Goal: Task Accomplishment & Management: Manage account settings

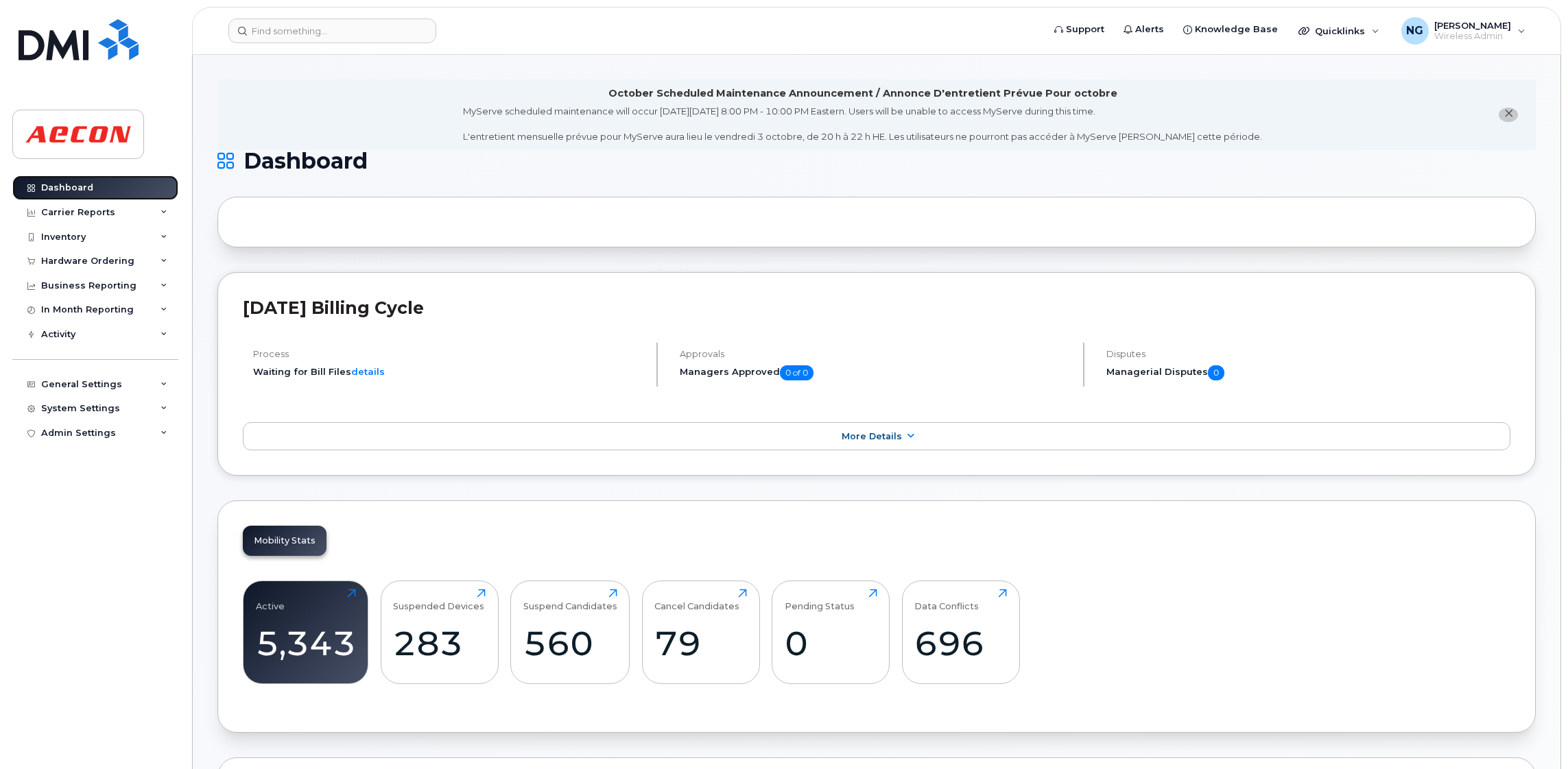
click at [58, 188] on div "Dashboard" at bounding box center [66, 188] width 52 height 11
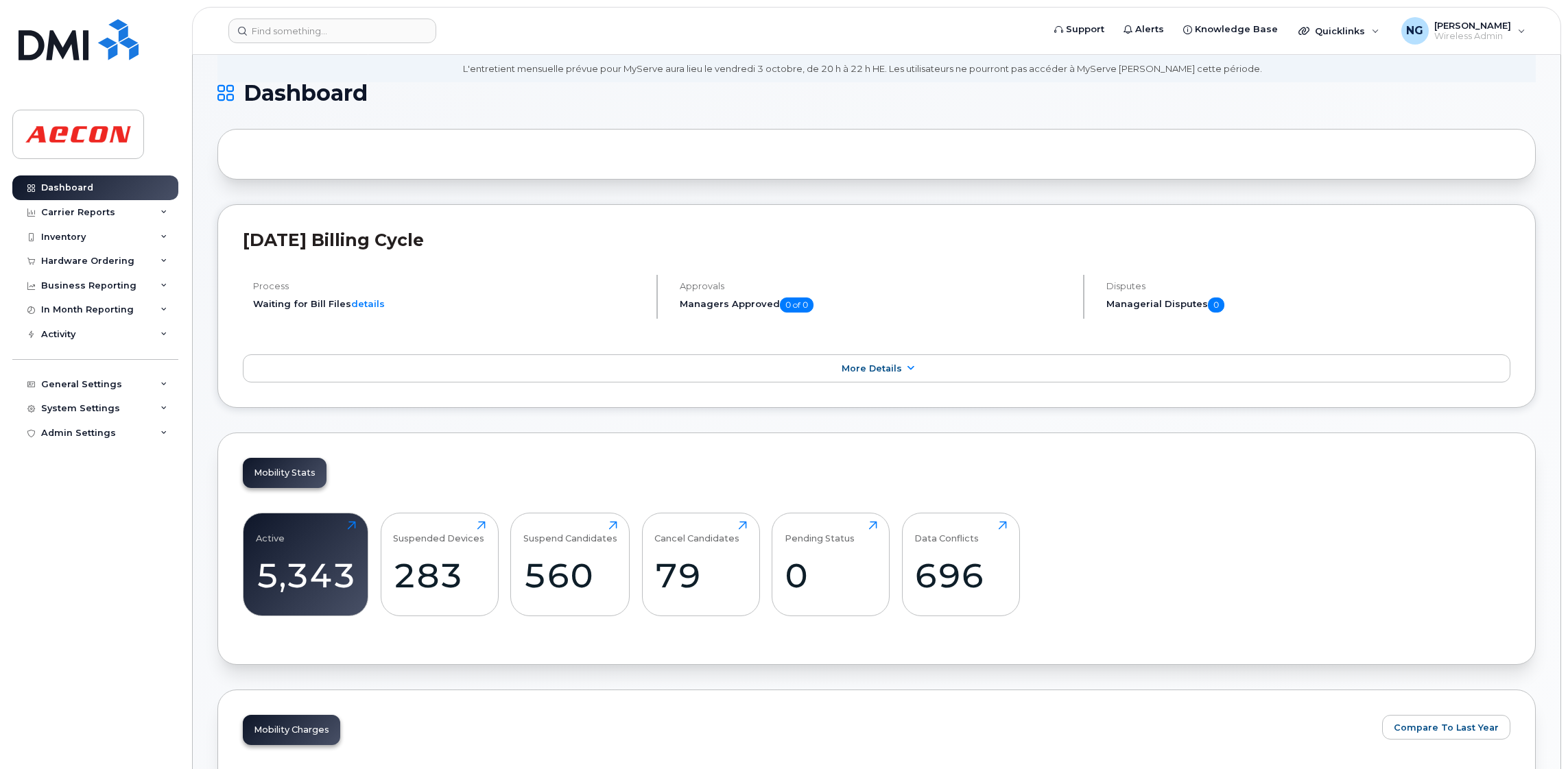
scroll to position [206, 0]
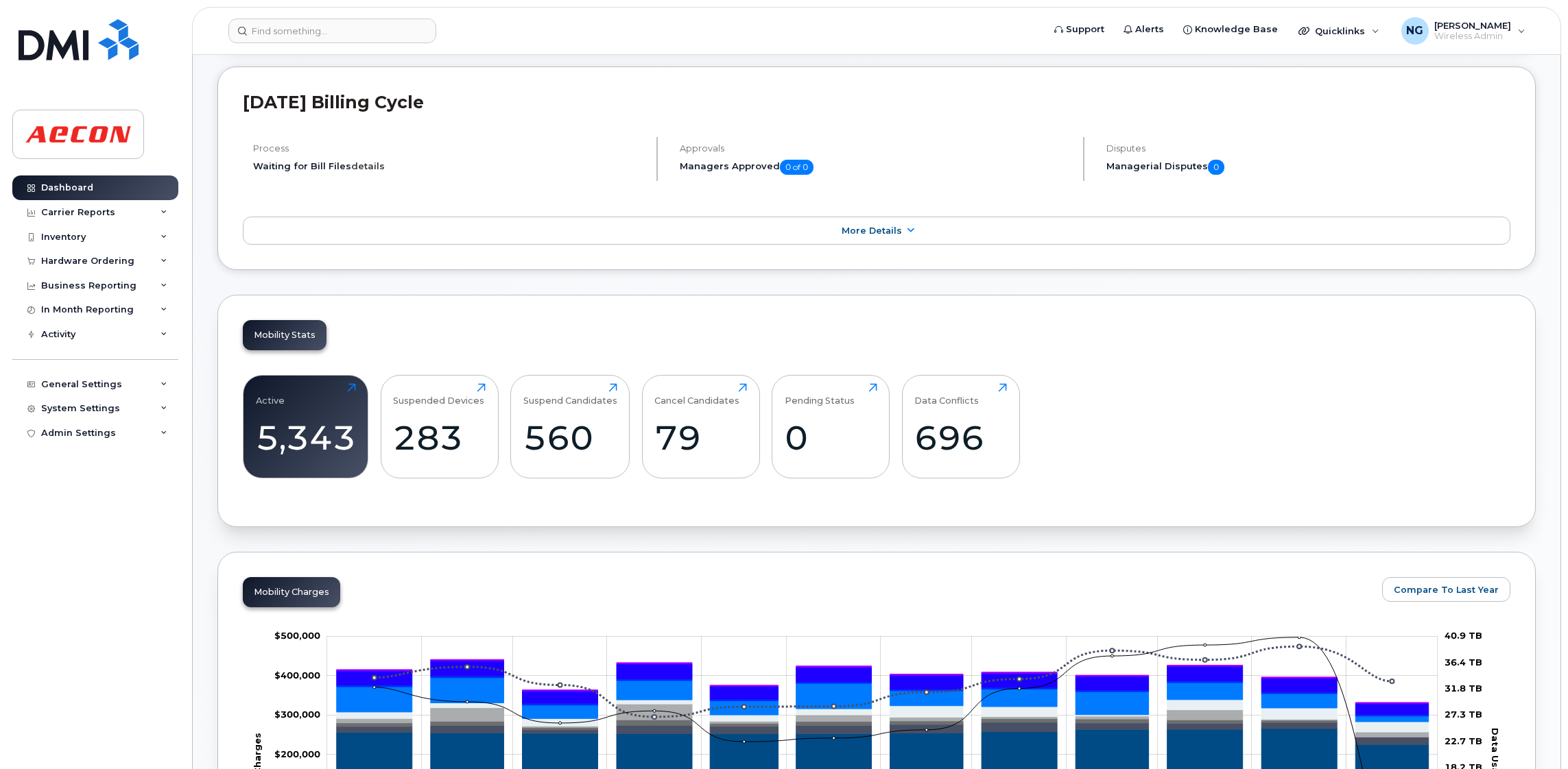
click at [367, 161] on link "details" at bounding box center [367, 166] width 33 height 11
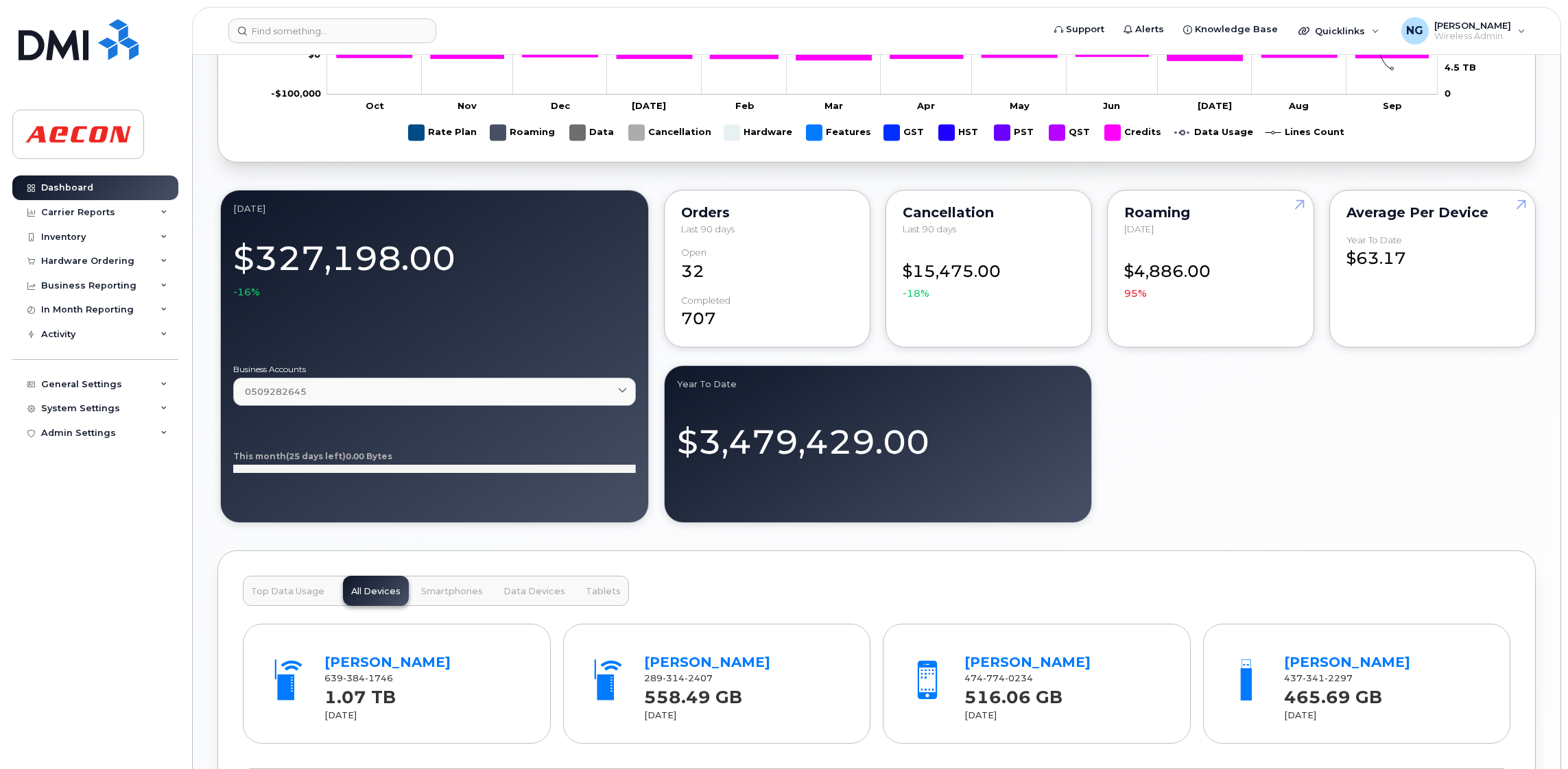
scroll to position [1131, 0]
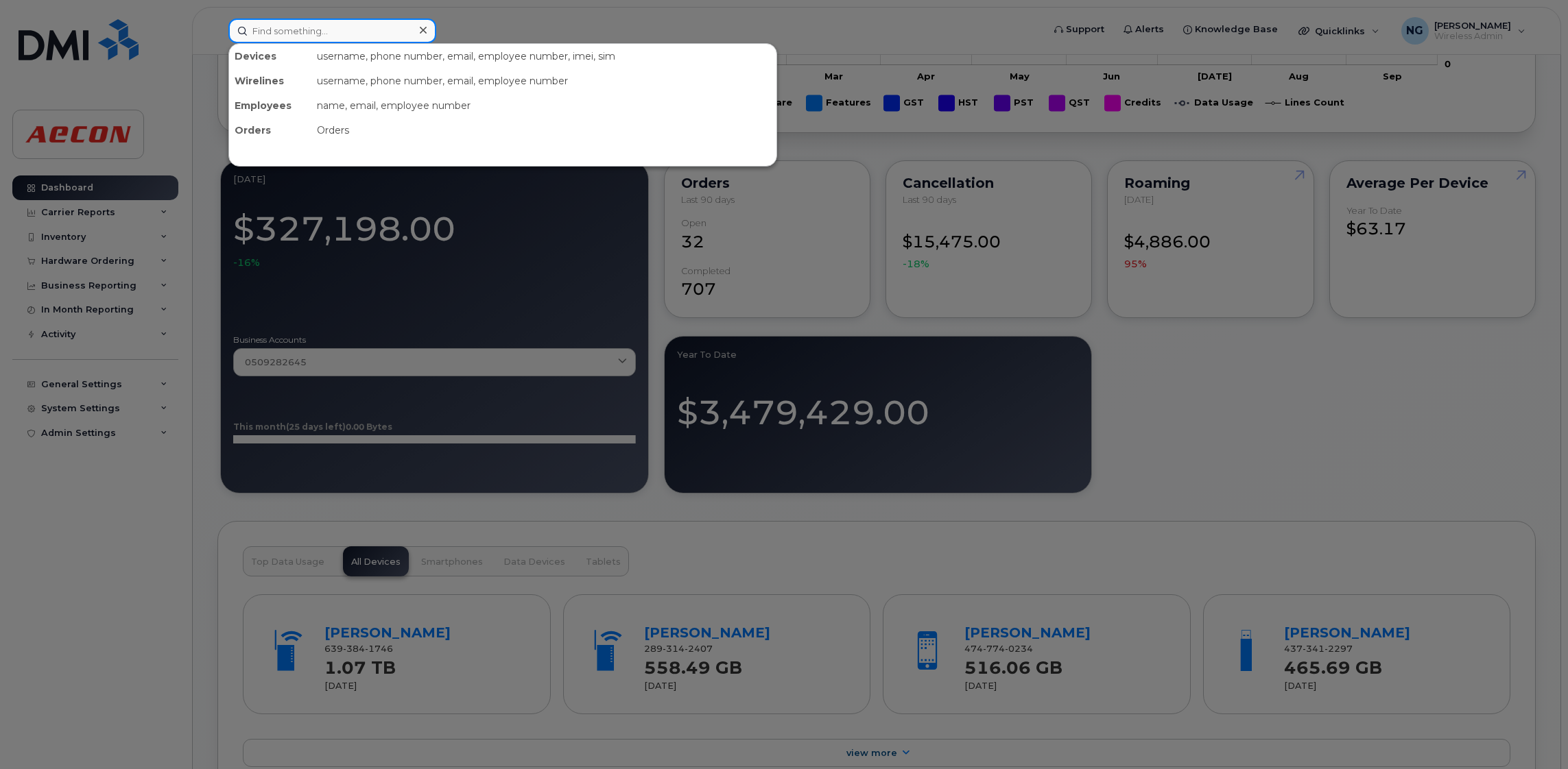
click at [376, 27] on input at bounding box center [332, 31] width 208 height 25
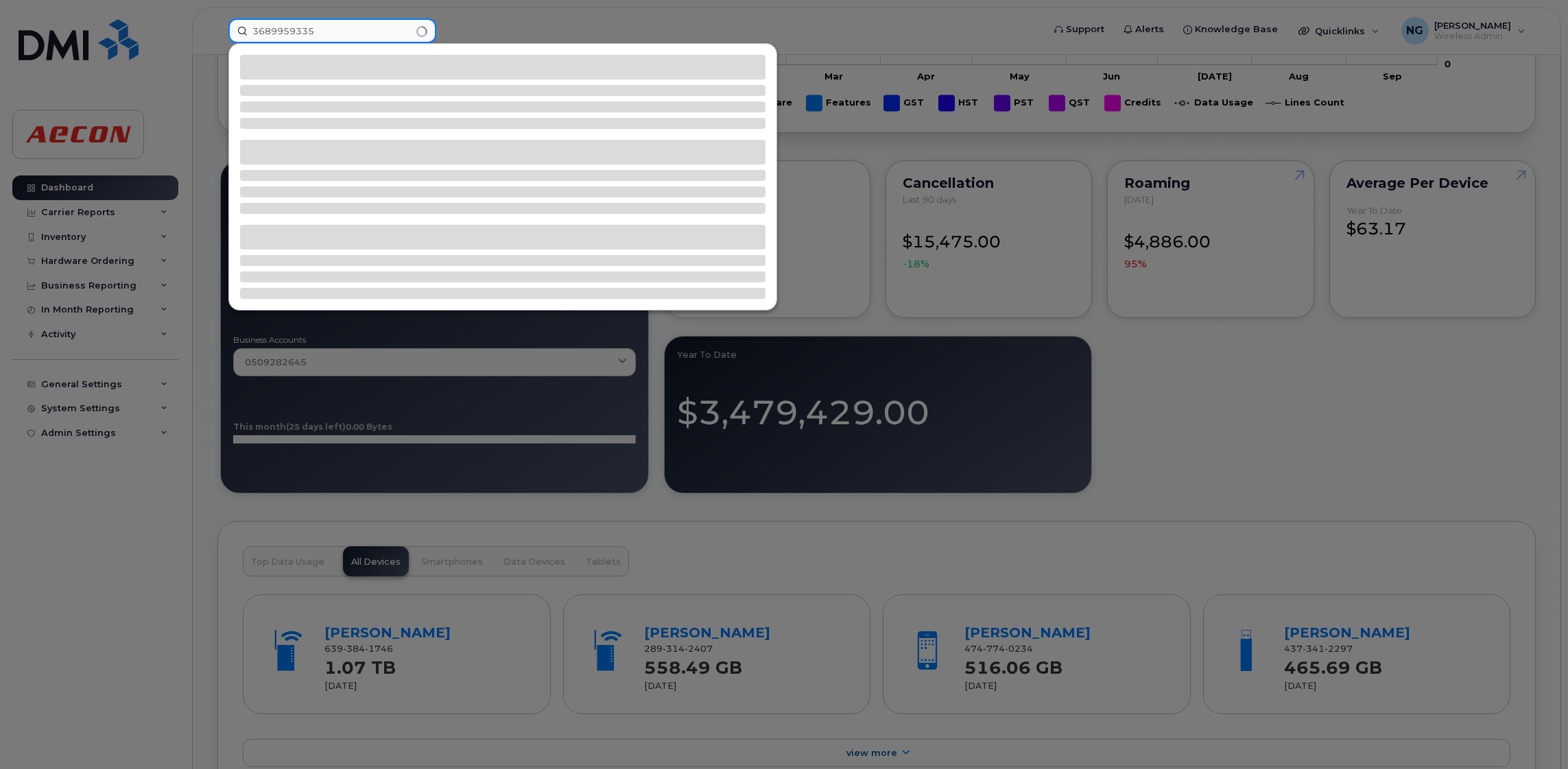
type input "3689959335"
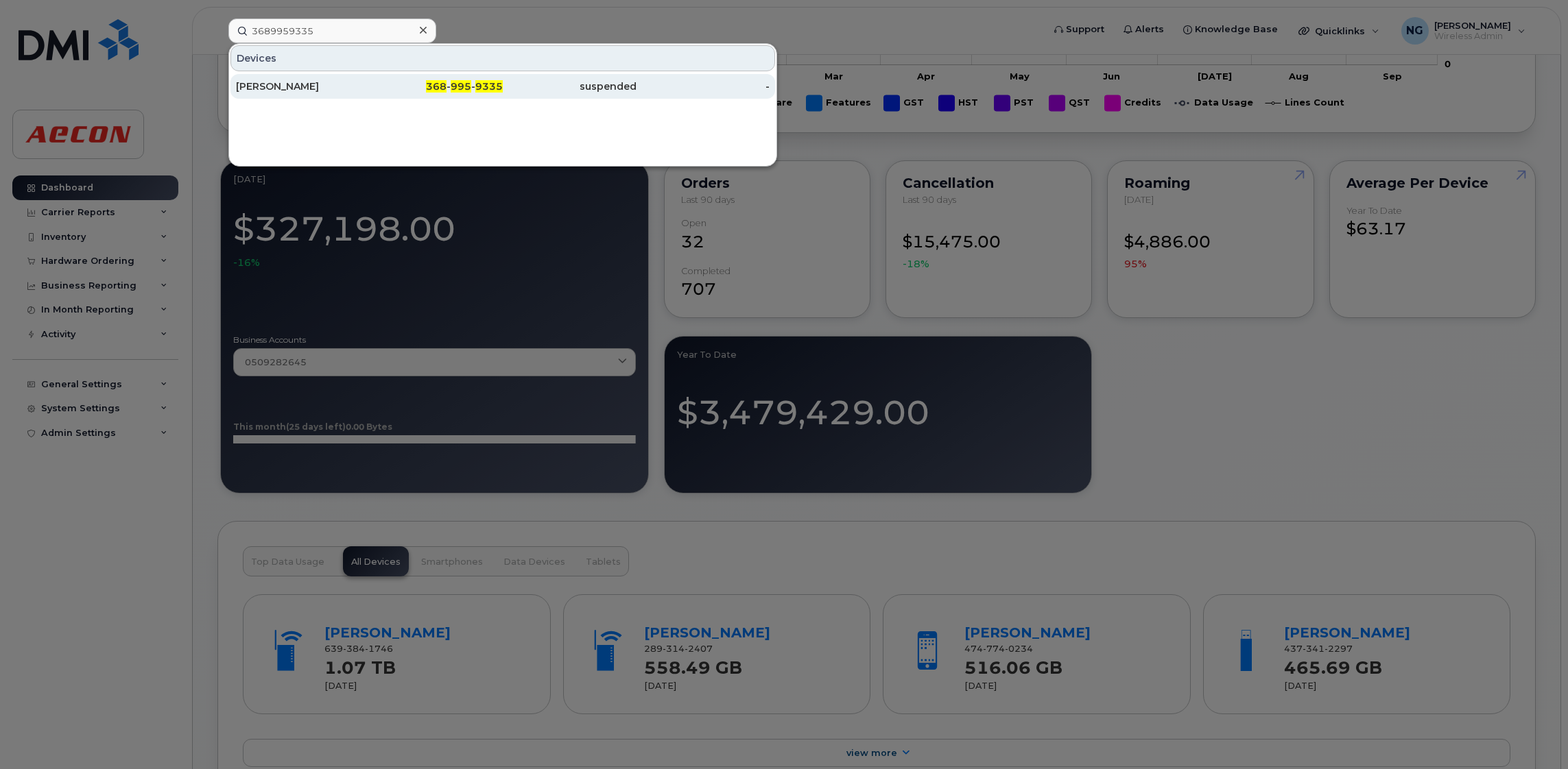
click at [483, 85] on span "9335" at bounding box center [489, 87] width 27 height 12
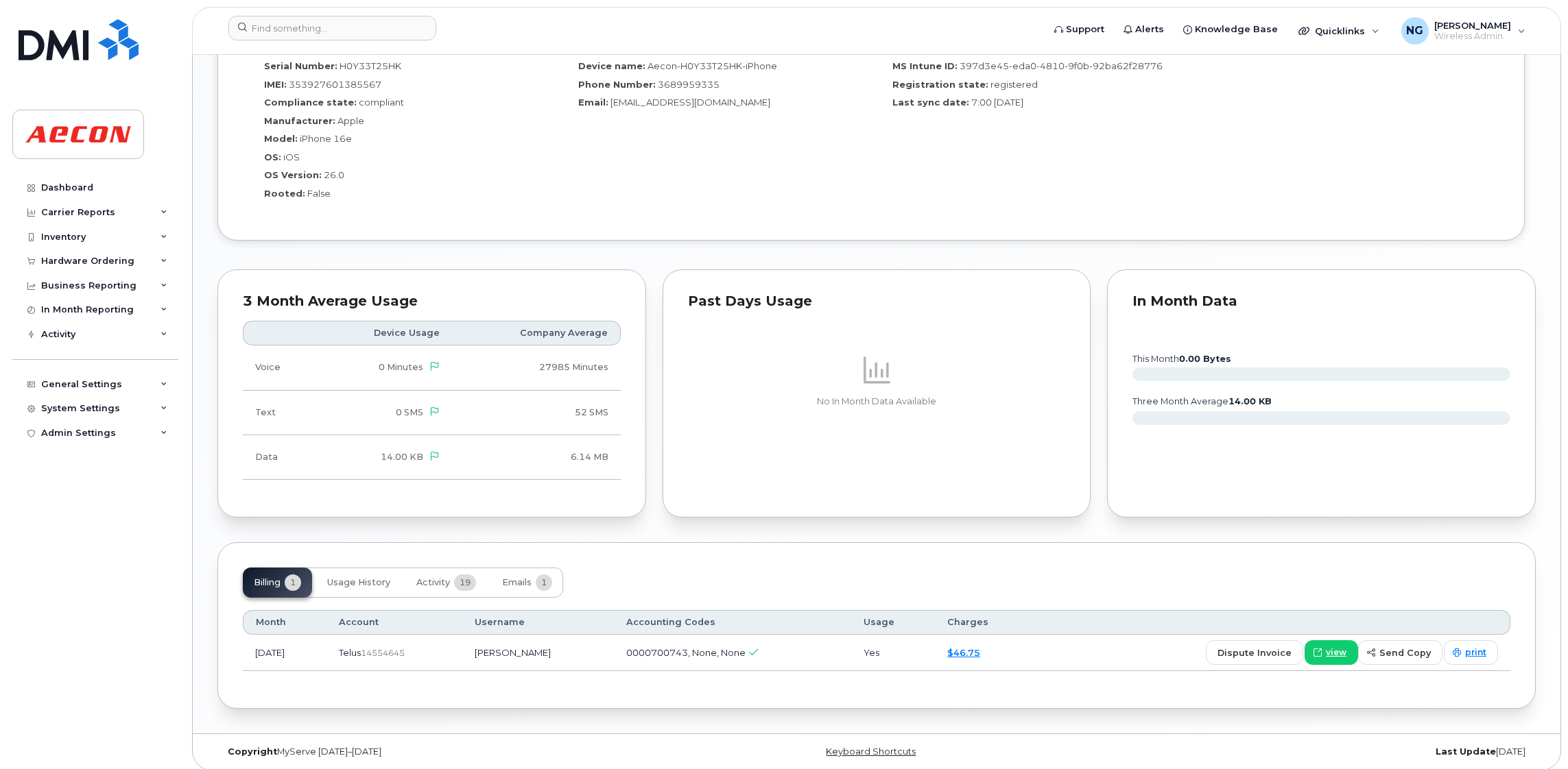
scroll to position [1167, 0]
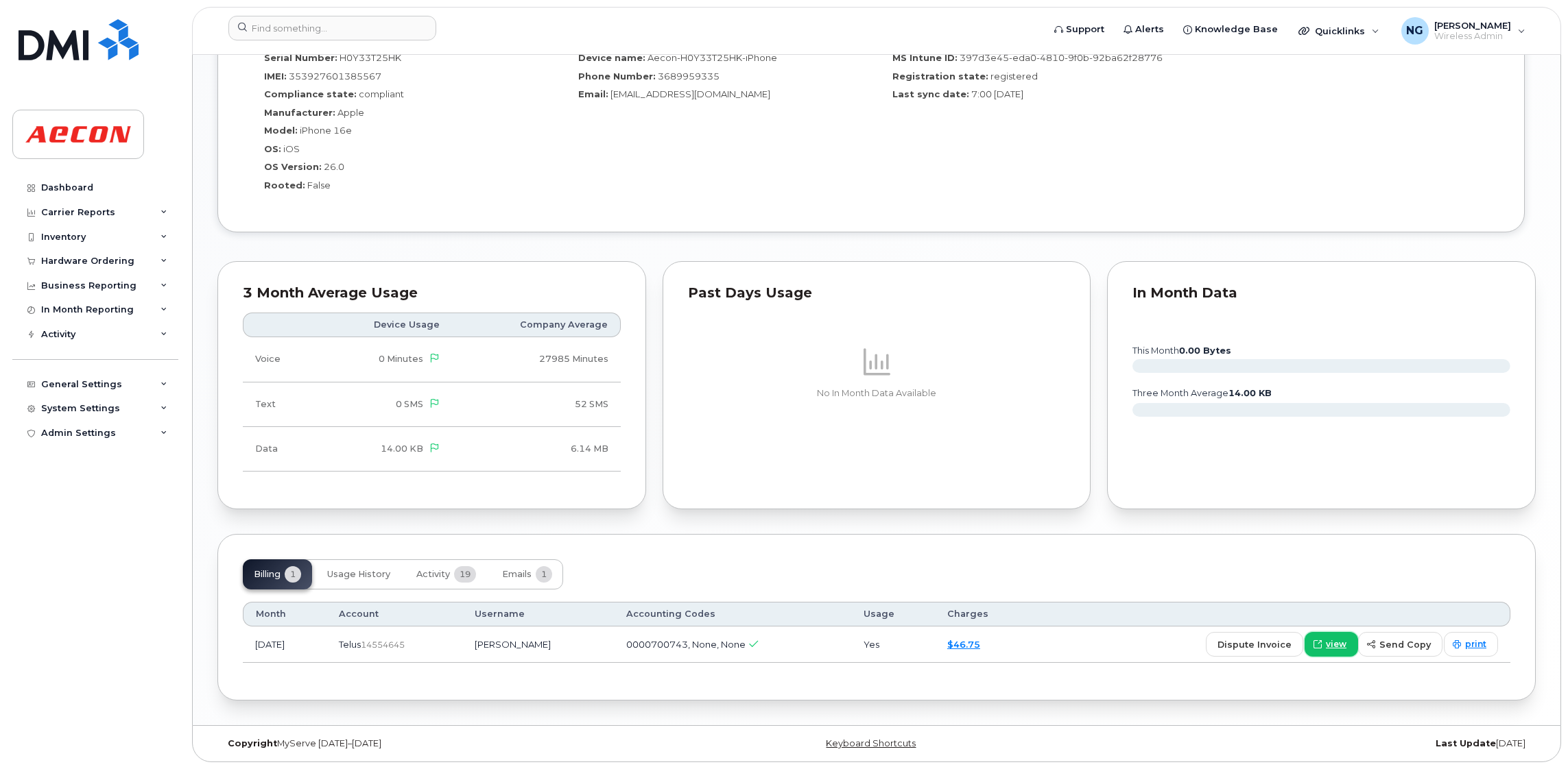
click at [1345, 645] on span "view" at bounding box center [1336, 645] width 21 height 12
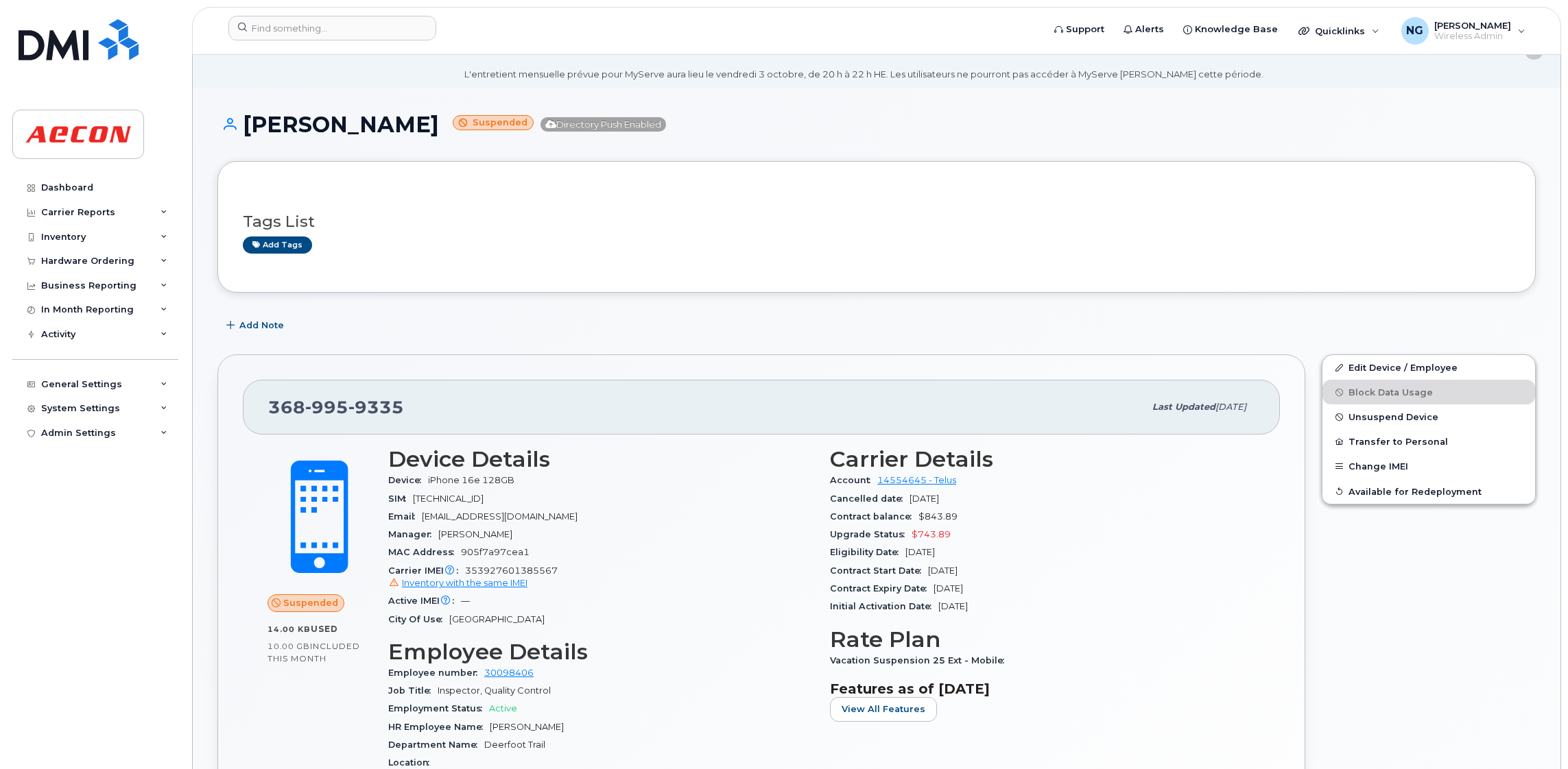
scroll to position [0, 0]
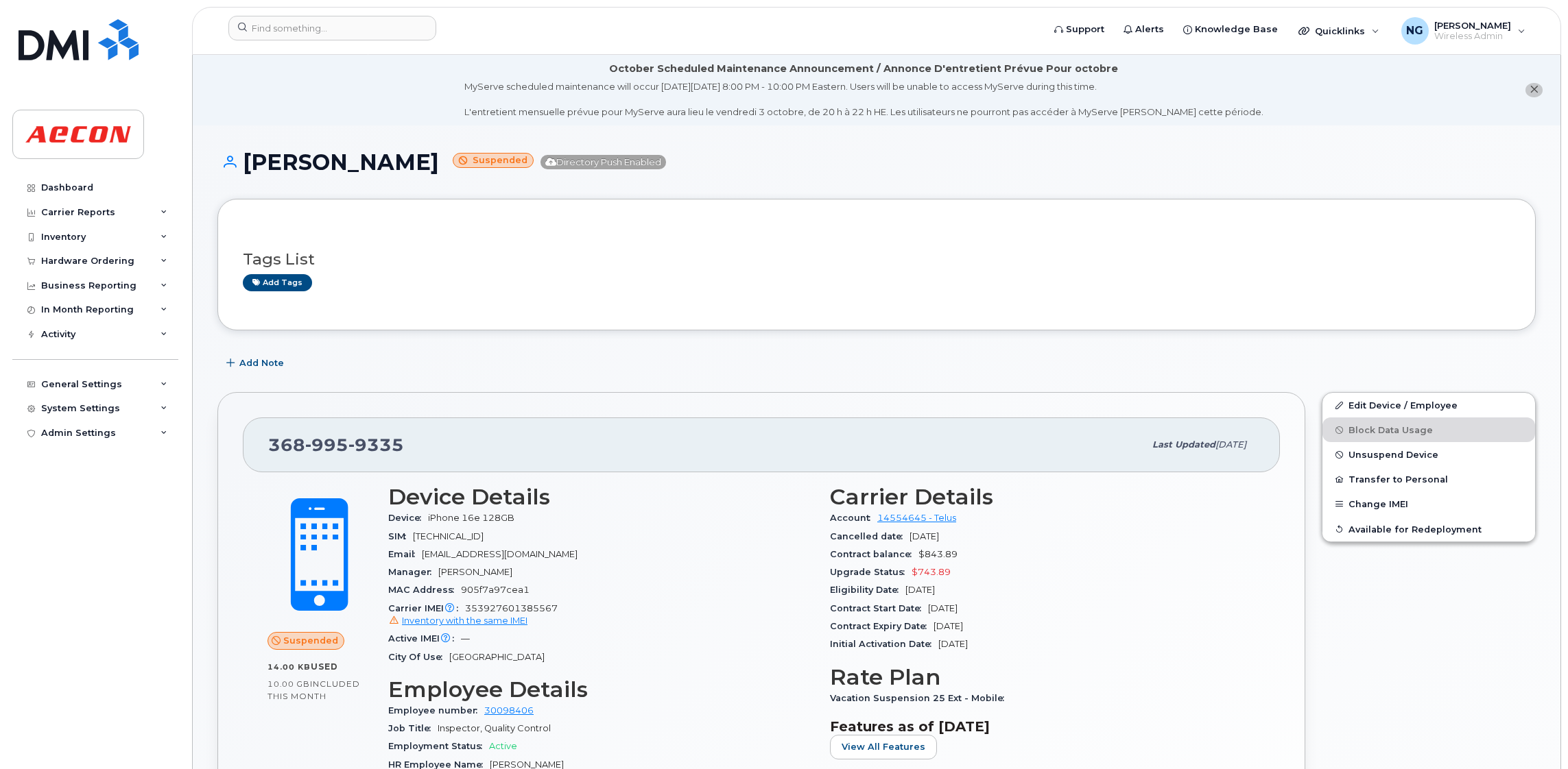
drag, startPoint x: 79, startPoint y: 186, endPoint x: 97, endPoint y: 178, distance: 19.7
click at [77, 186] on div "Dashboard" at bounding box center [66, 188] width 52 height 11
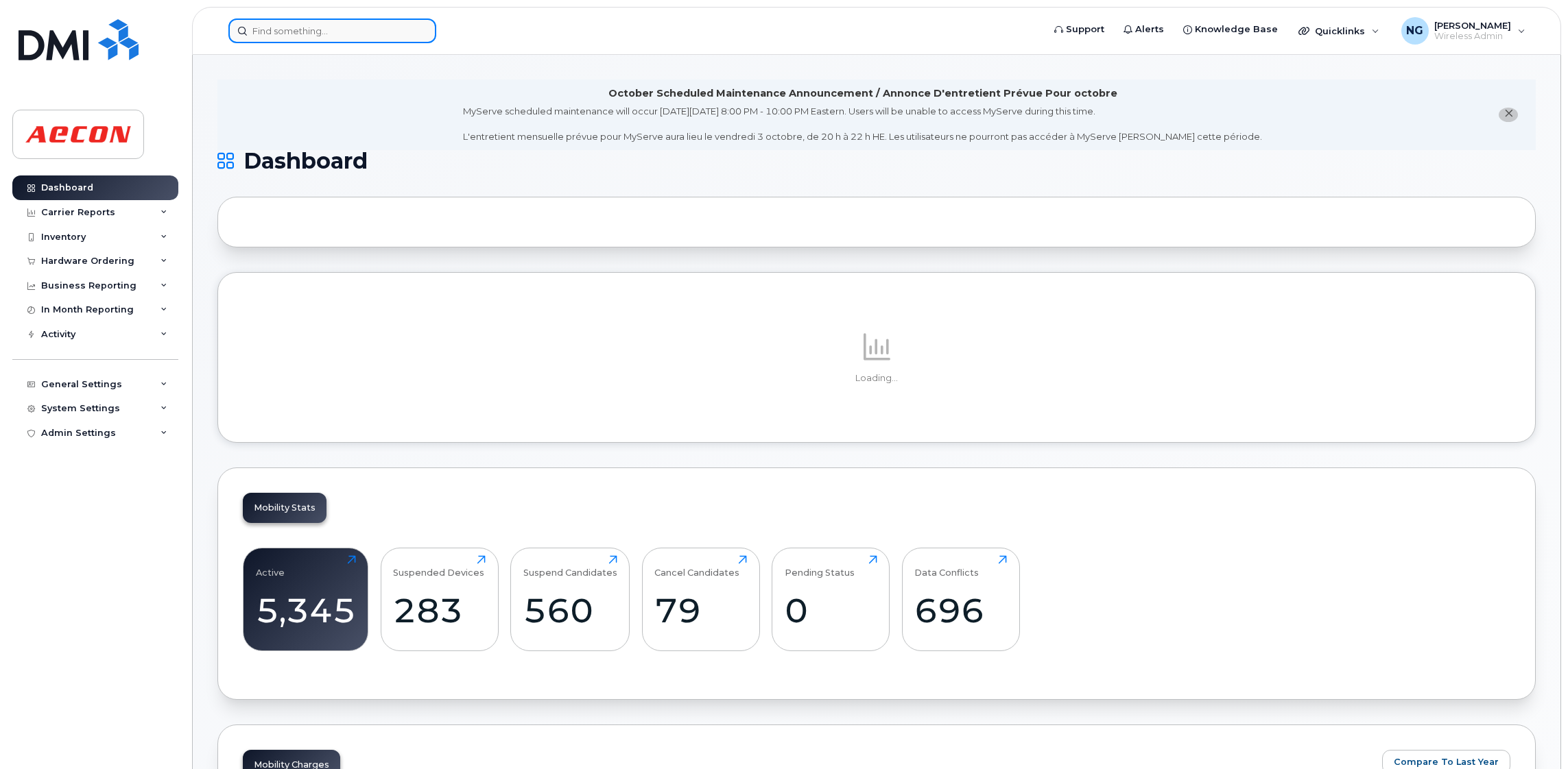
click at [365, 36] on input at bounding box center [332, 31] width 208 height 25
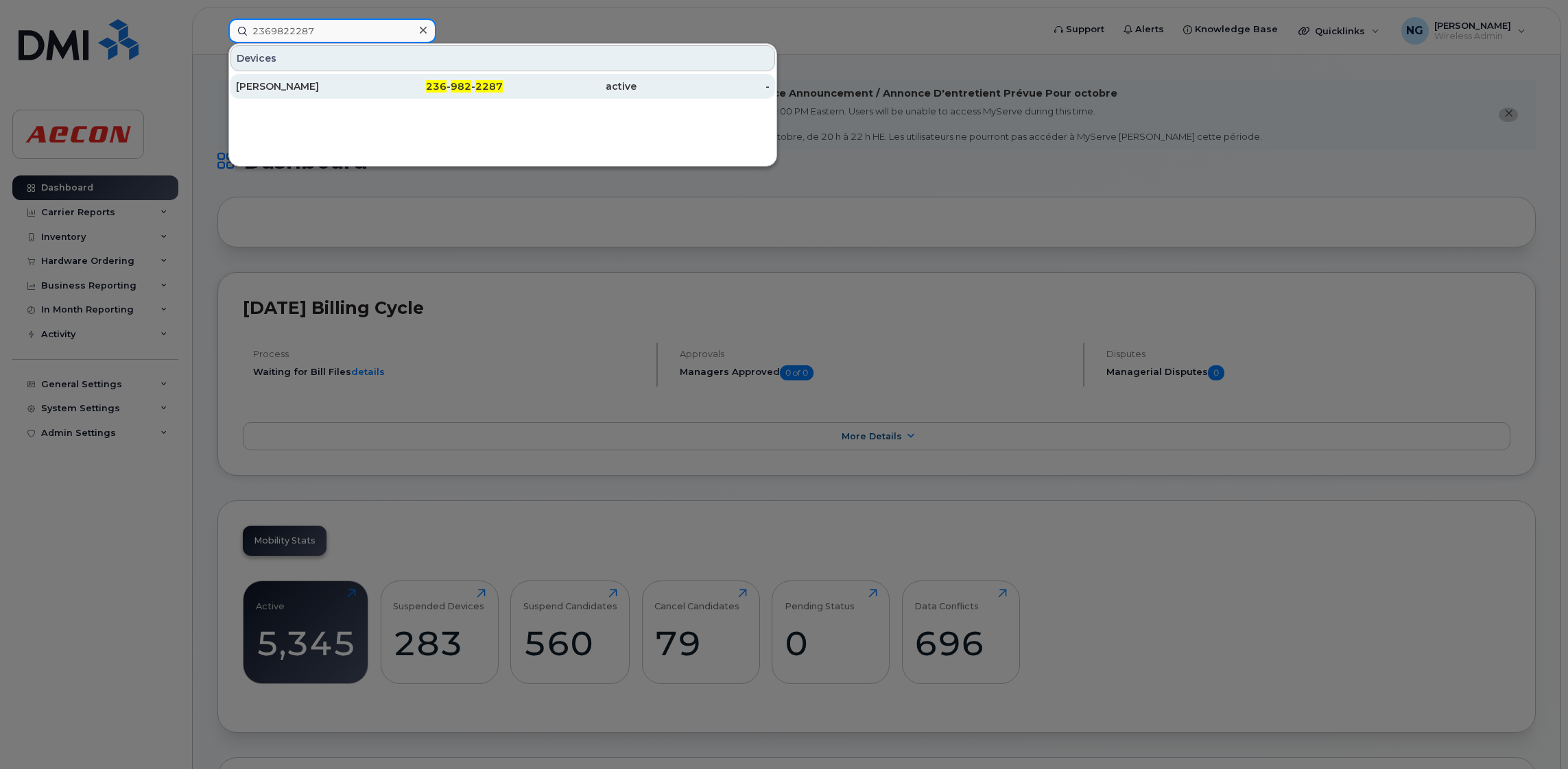
type input "2369822287"
click at [483, 90] on span "2287" at bounding box center [489, 87] width 27 height 12
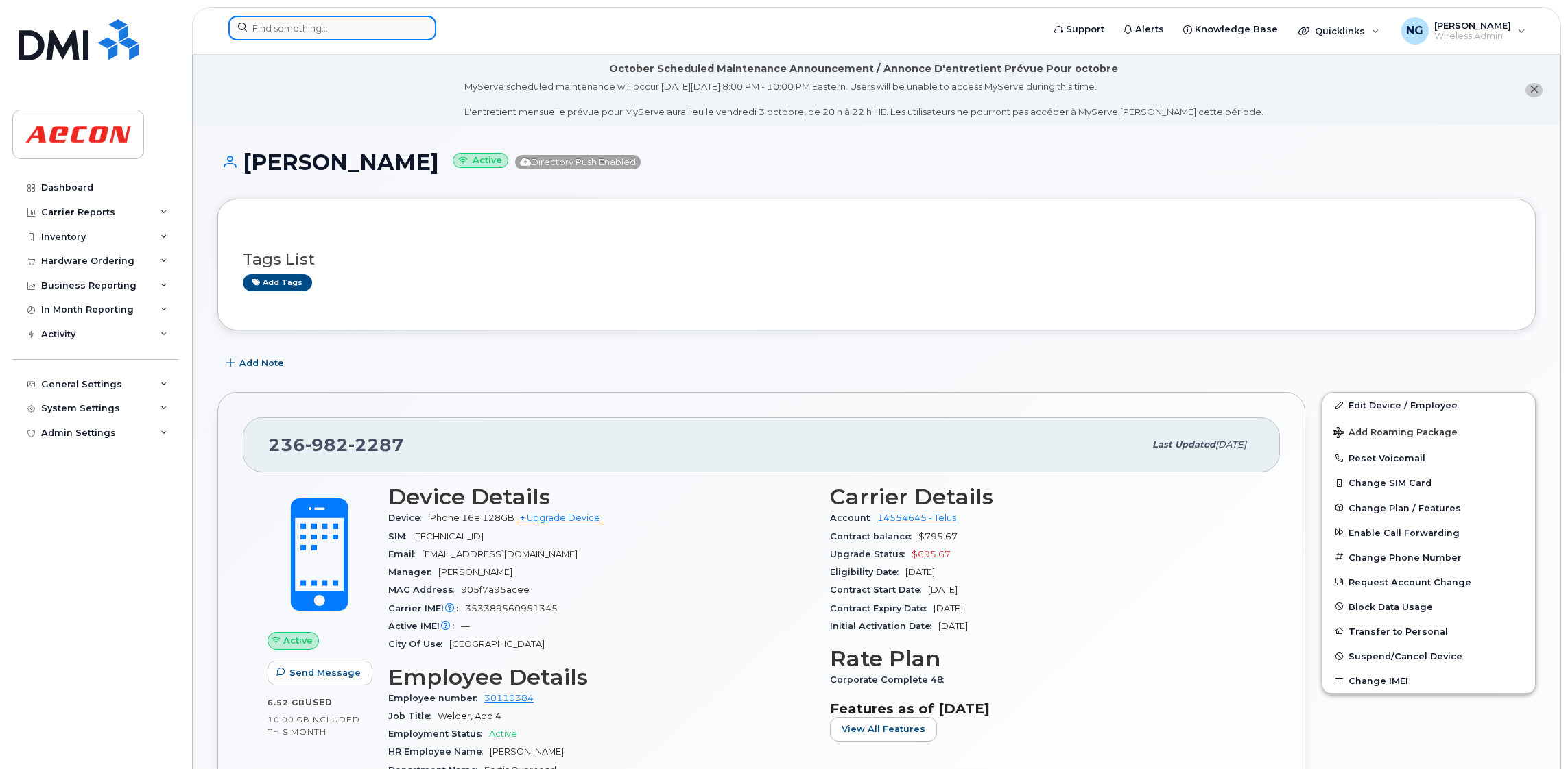
click at [341, 29] on input at bounding box center [332, 28] width 208 height 25
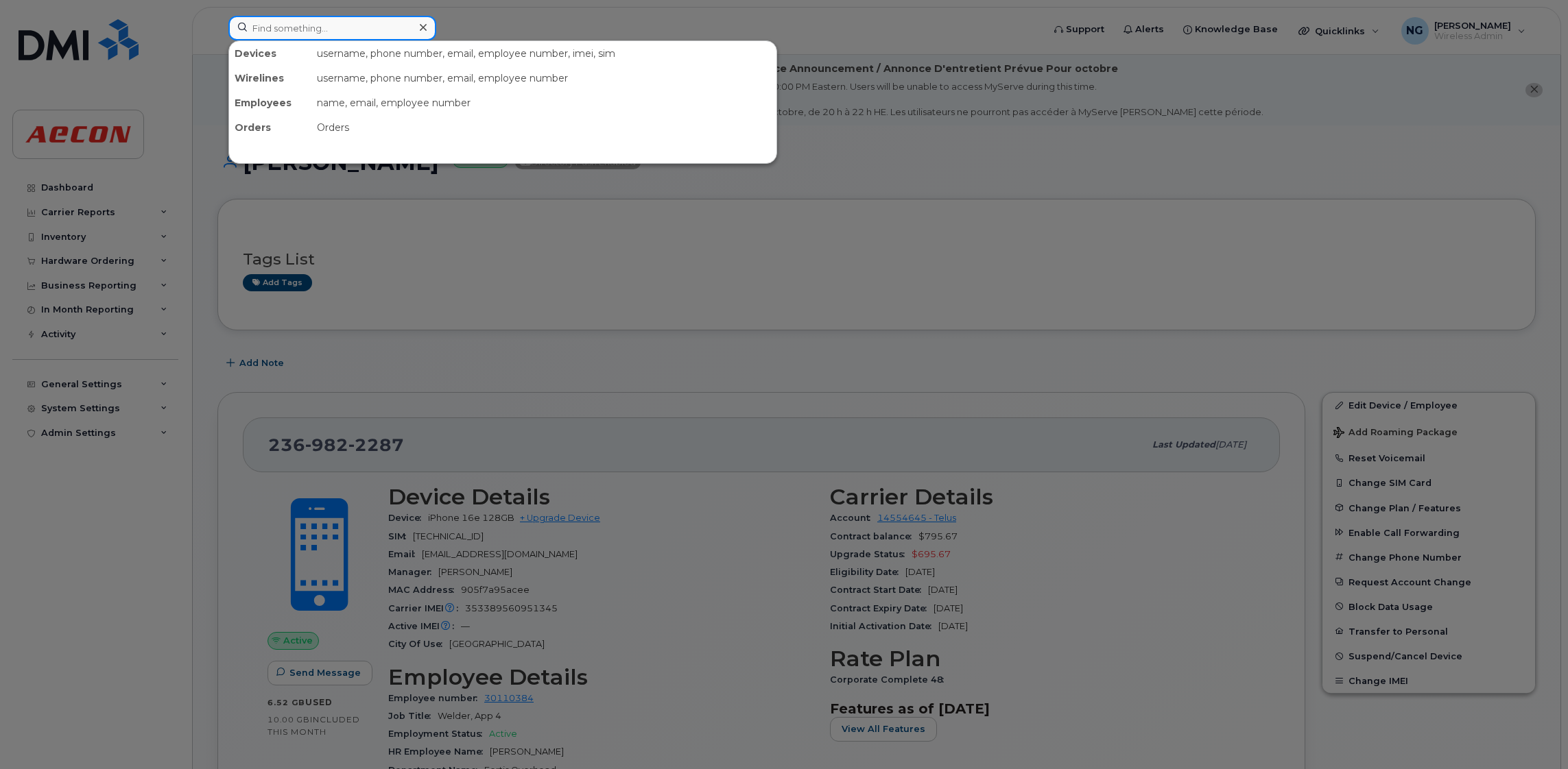
click at [330, 36] on input at bounding box center [332, 28] width 208 height 25
type input "2896852260"
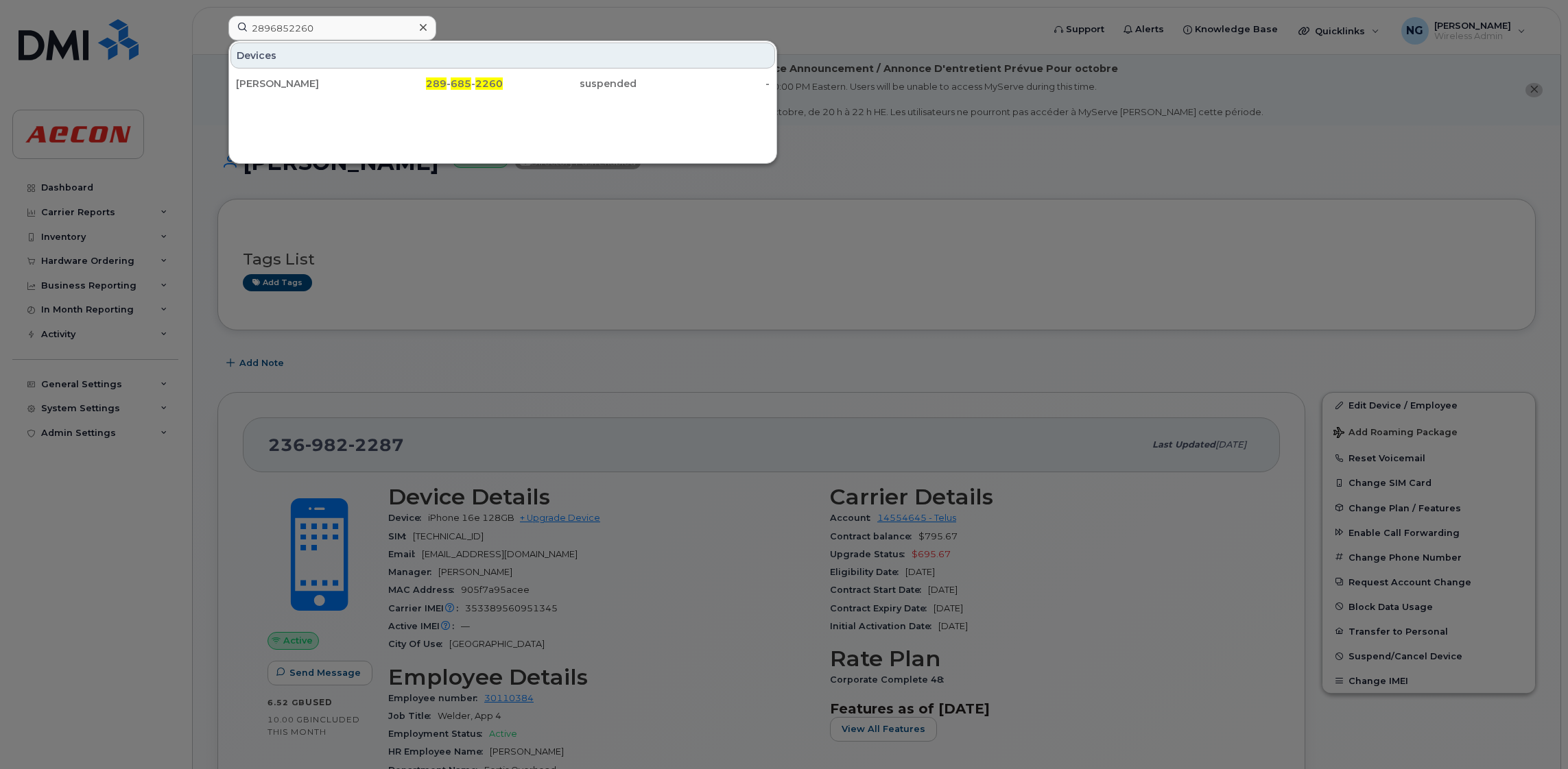
click at [434, 97] on div "Gavin Gunn 289 - 685 - 2260 suspended -" at bounding box center [503, 83] width 547 height 27
copy span "289"
click at [485, 80] on span "2260" at bounding box center [489, 83] width 27 height 12
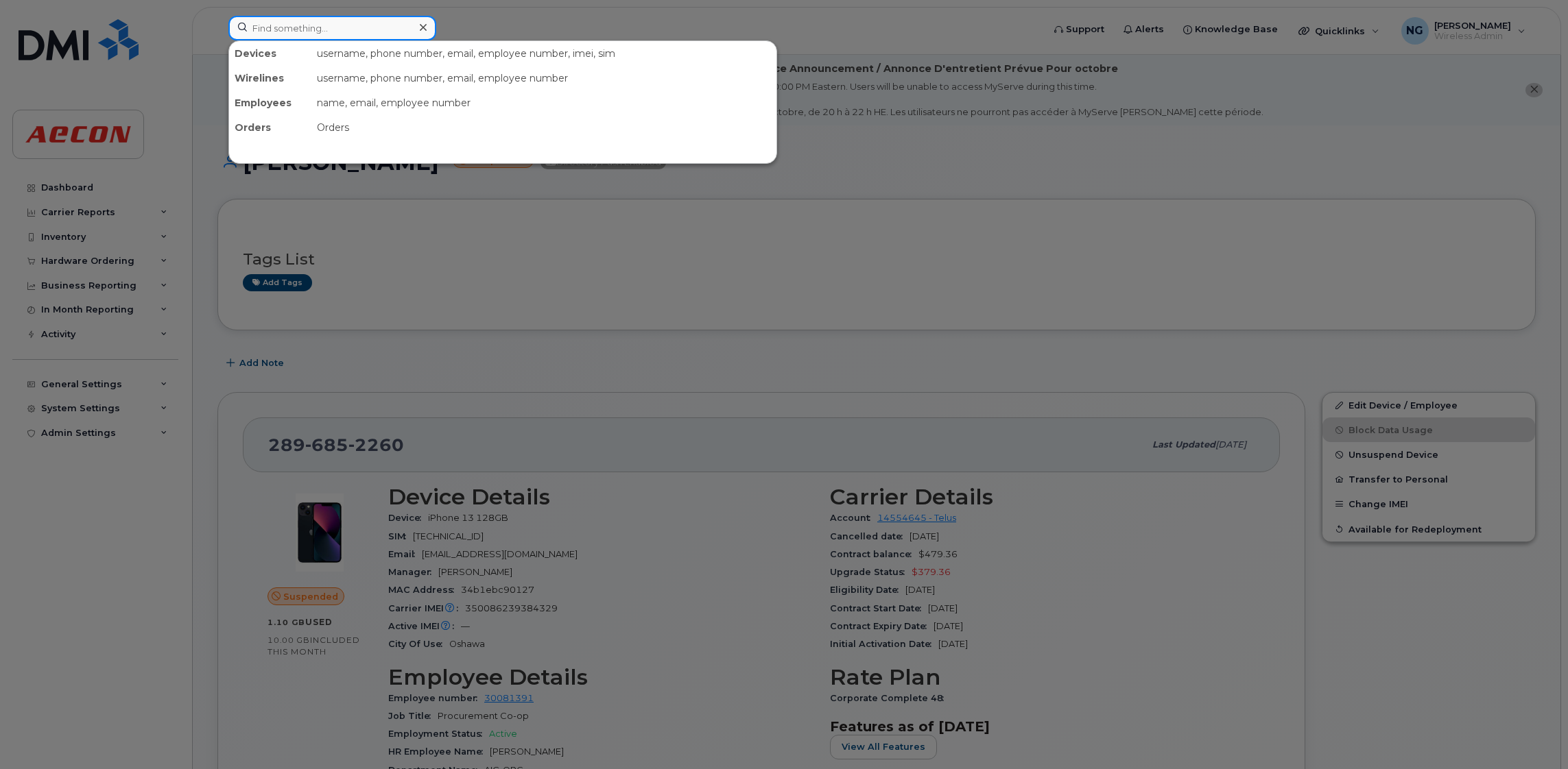
click at [347, 33] on input at bounding box center [332, 28] width 208 height 25
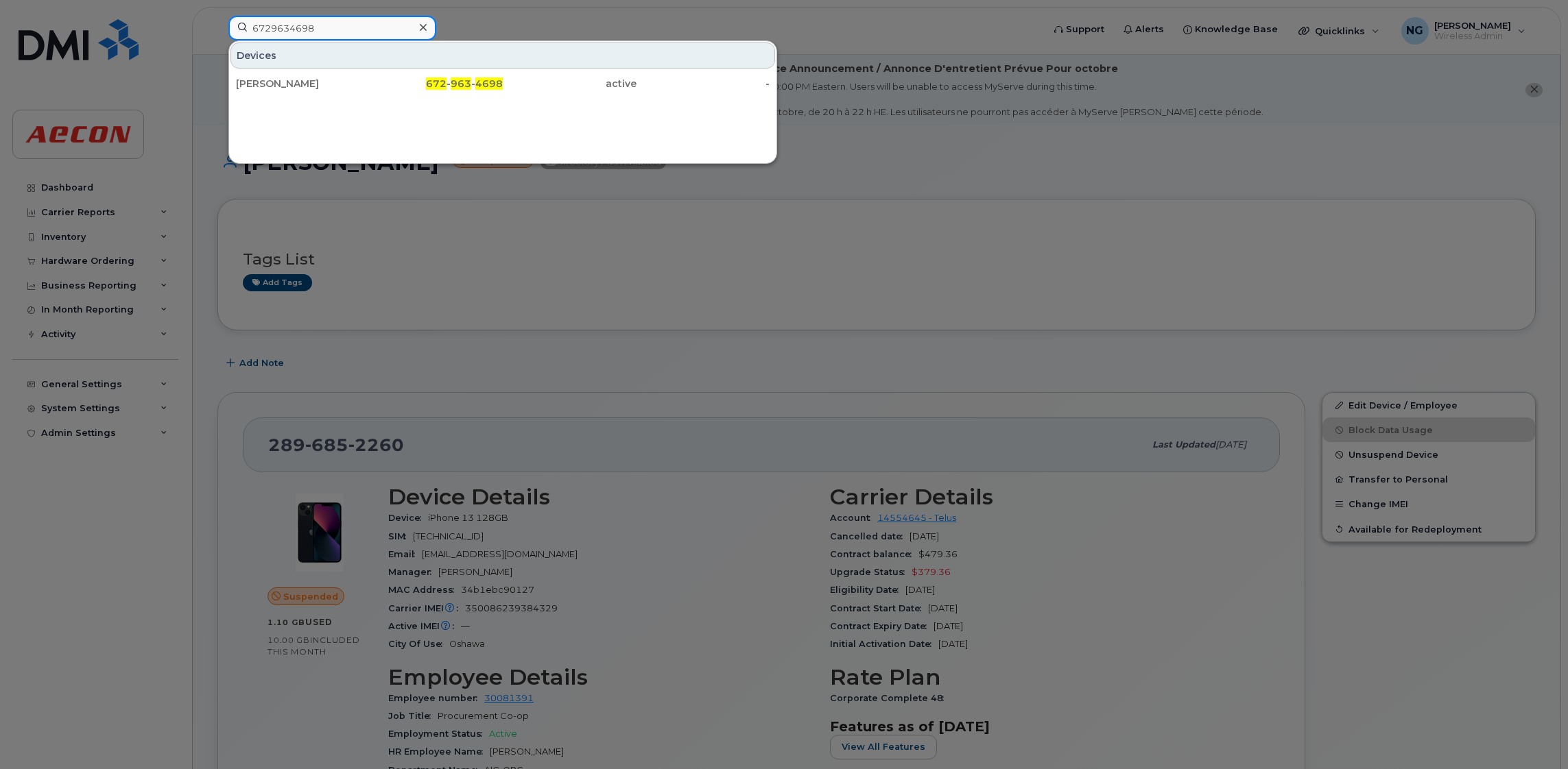
type input "6729634698"
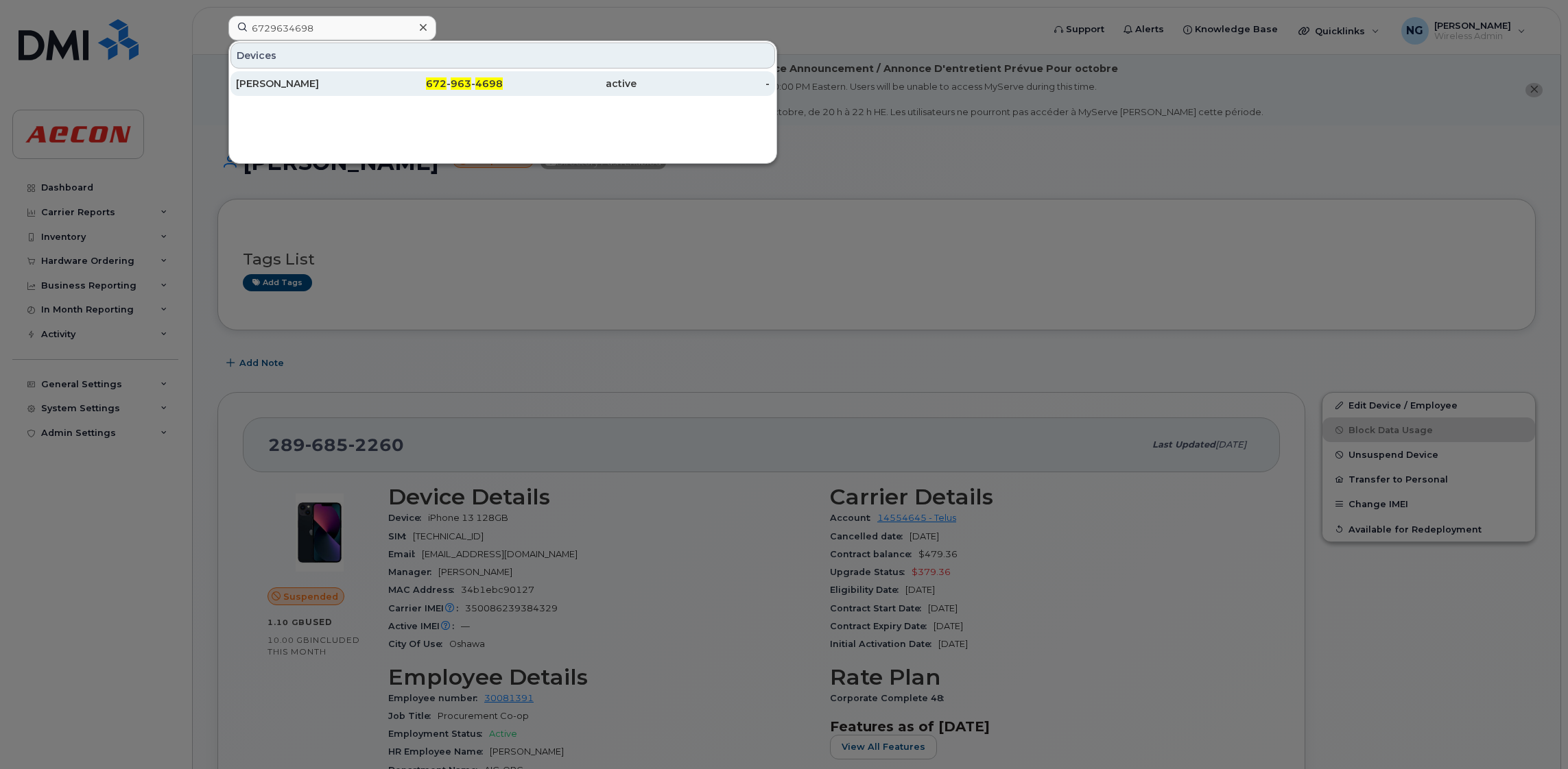
click at [319, 80] on div "Bradley Barnes" at bounding box center [302, 83] width 134 height 14
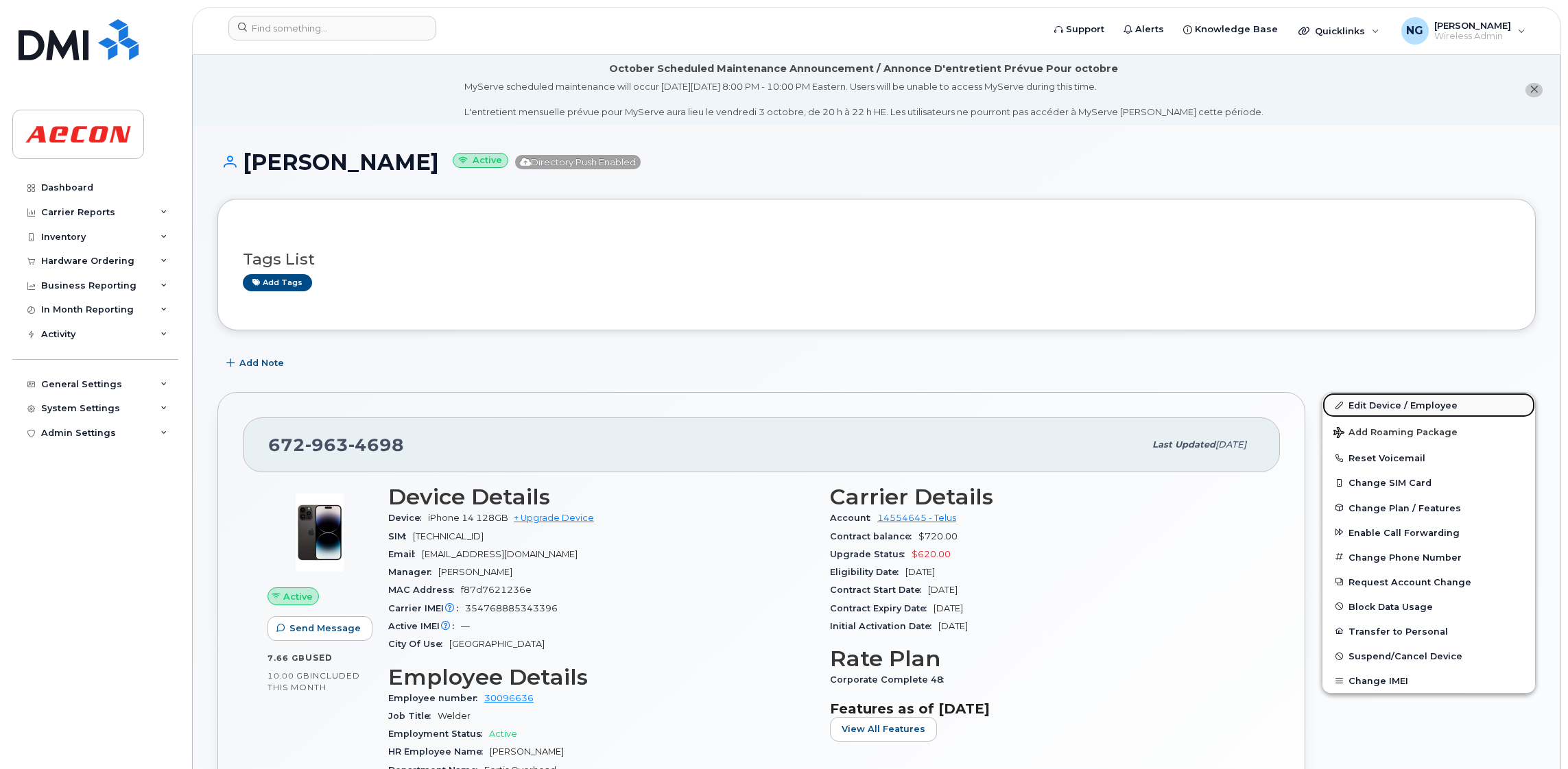
click at [1370, 406] on link "Edit Device / Employee" at bounding box center [1428, 405] width 213 height 25
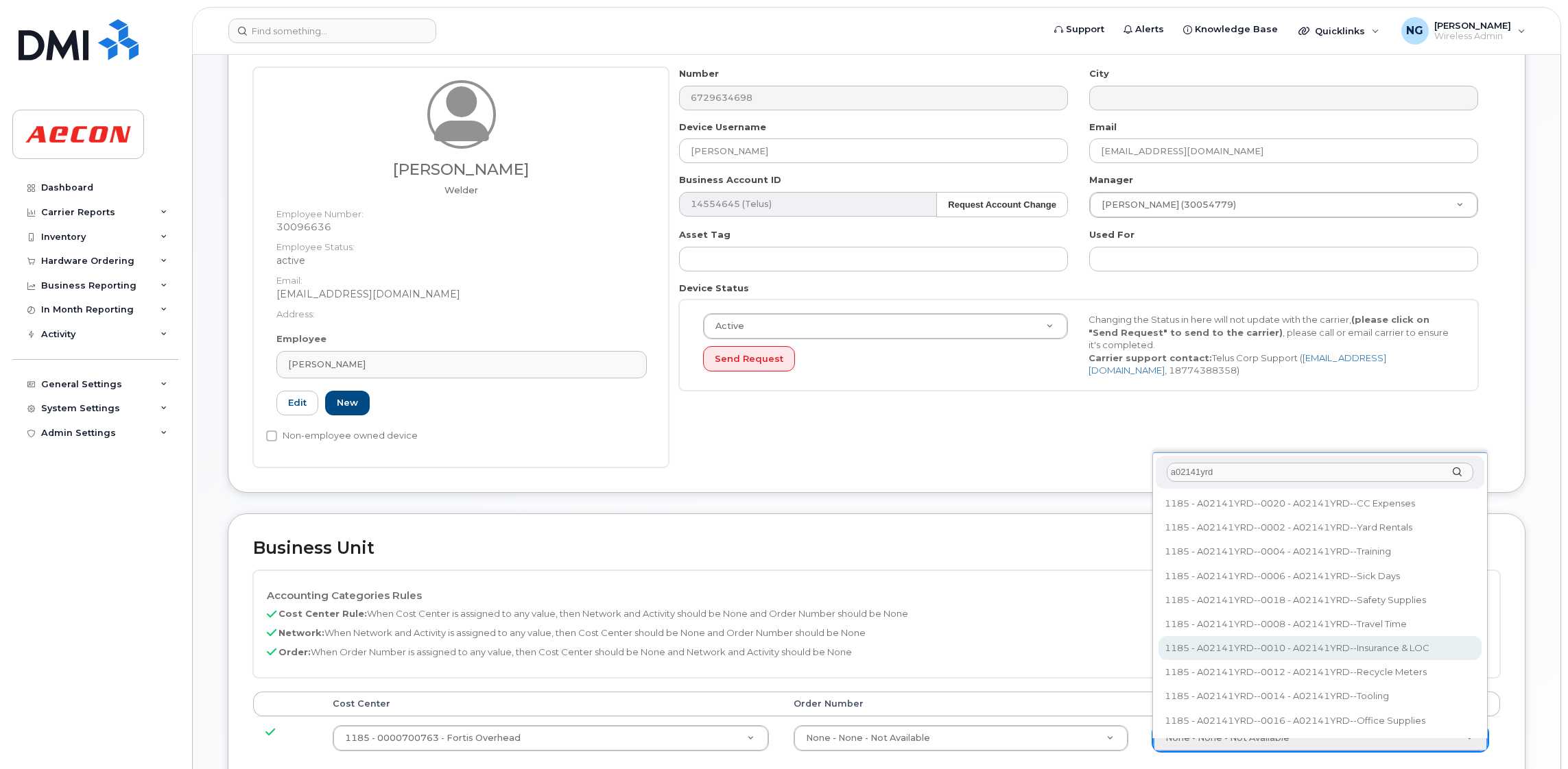
scroll to position [82, 0]
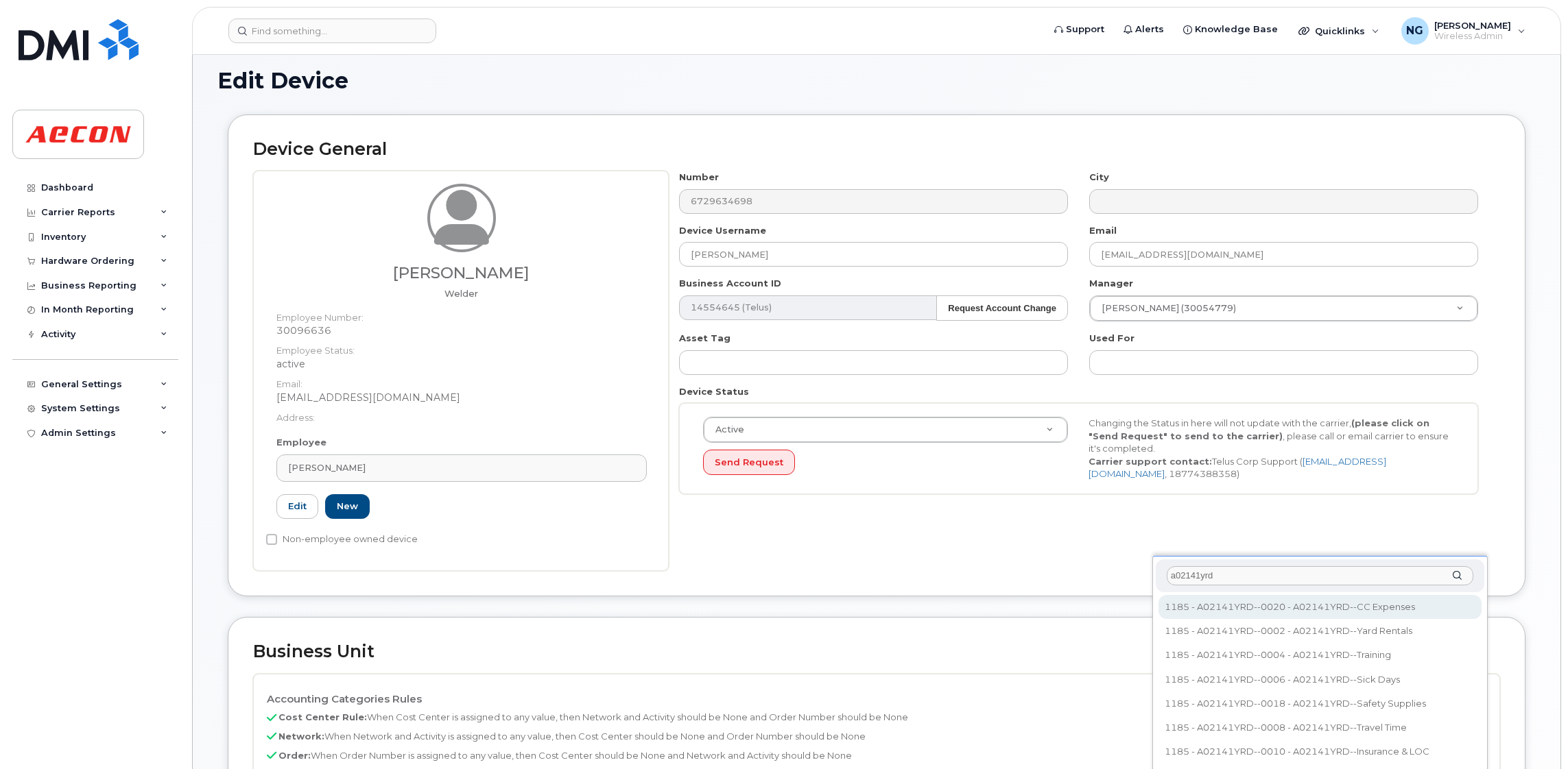
click at [1229, 563] on div "a02141yrd" at bounding box center [1320, 576] width 329 height 33
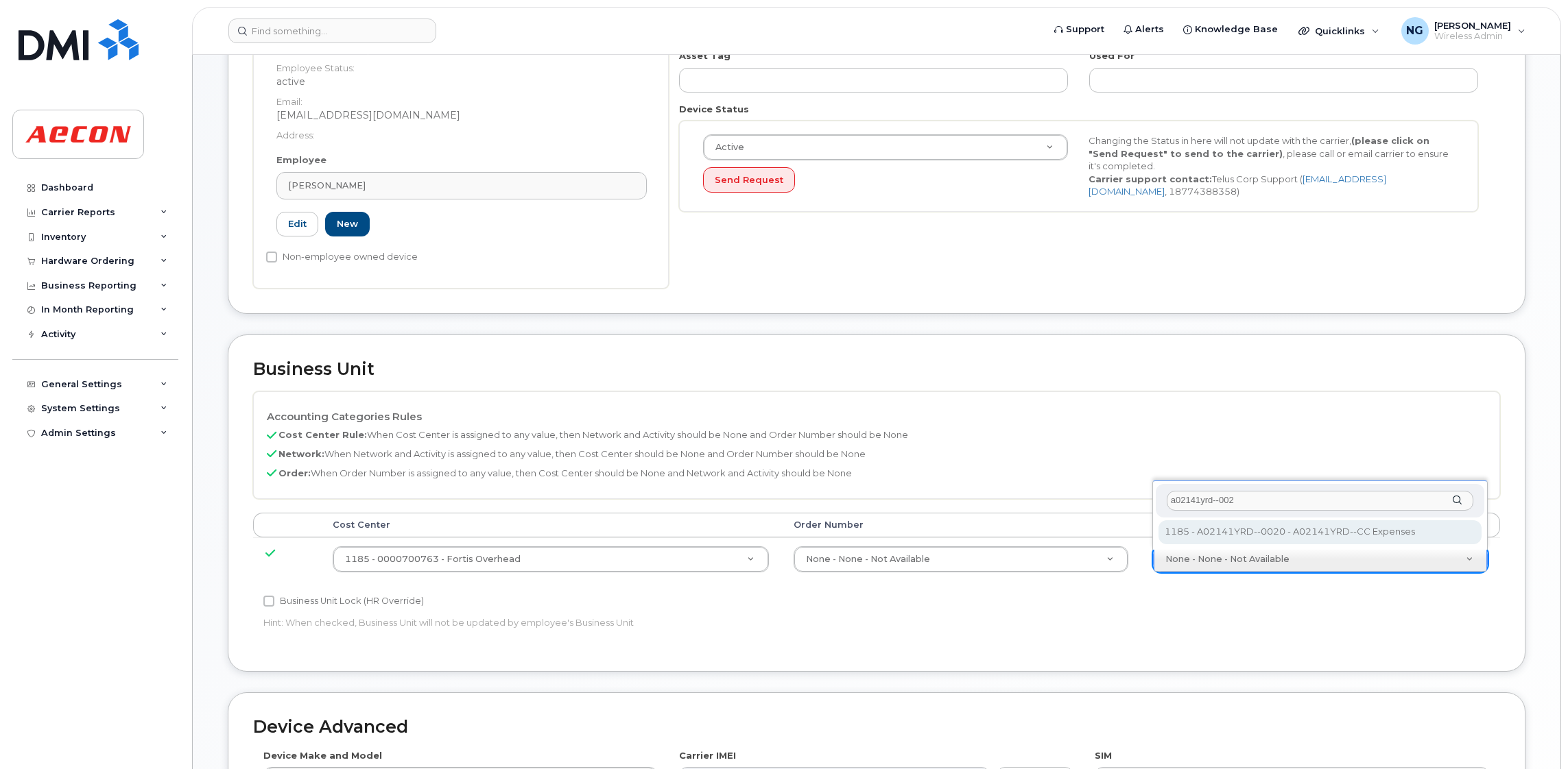
scroll to position [493, 0]
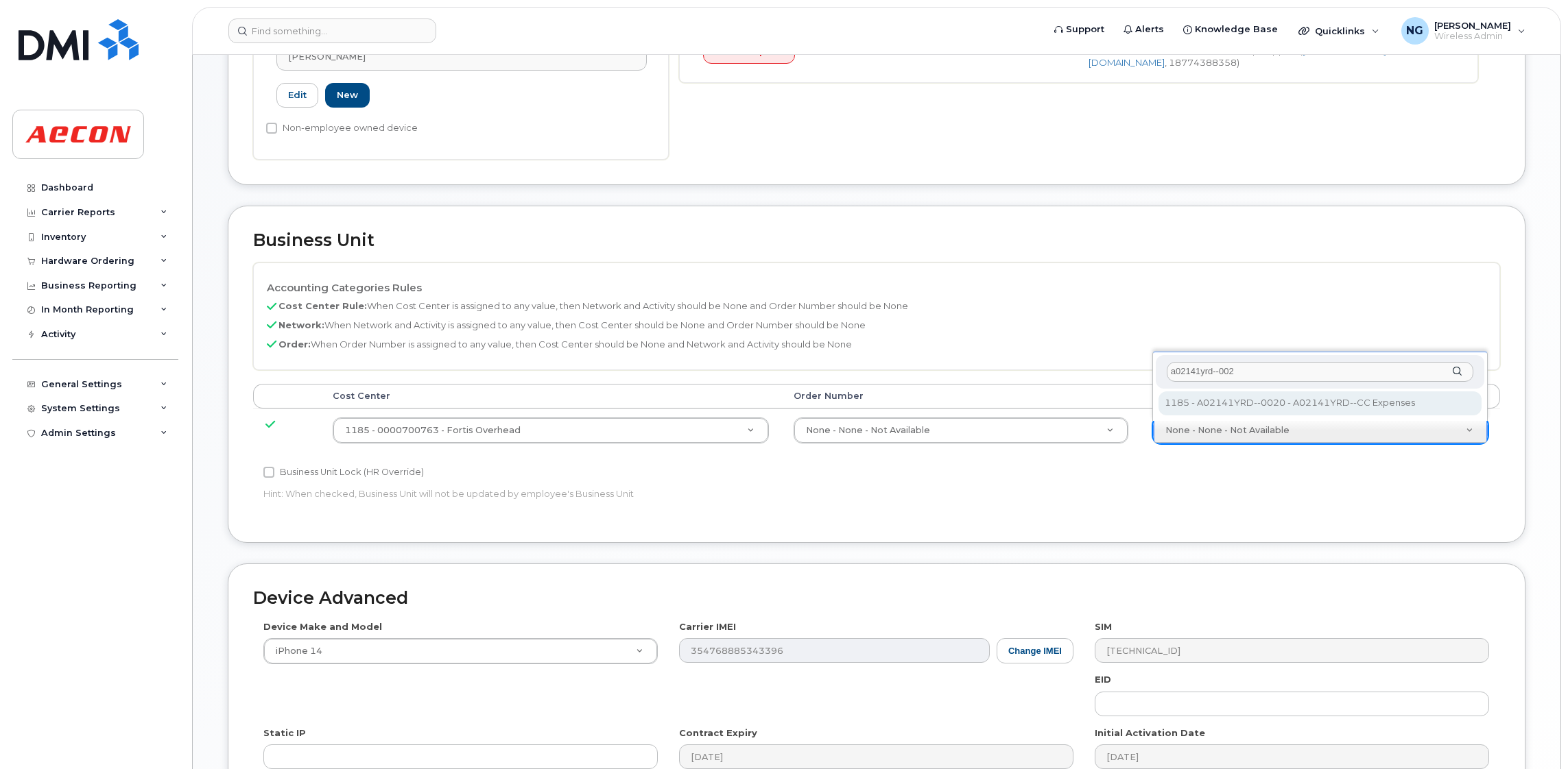
type input "a02141yrd--002"
drag, startPoint x: 1295, startPoint y: 354, endPoint x: 1075, endPoint y: 388, distance: 222.6
click at [1075, 388] on body "Support Alerts Knowledge Base Quicklinks Suspend / Cancel Device Change SIM Car…" at bounding box center [784, 240] width 1568 height 1466
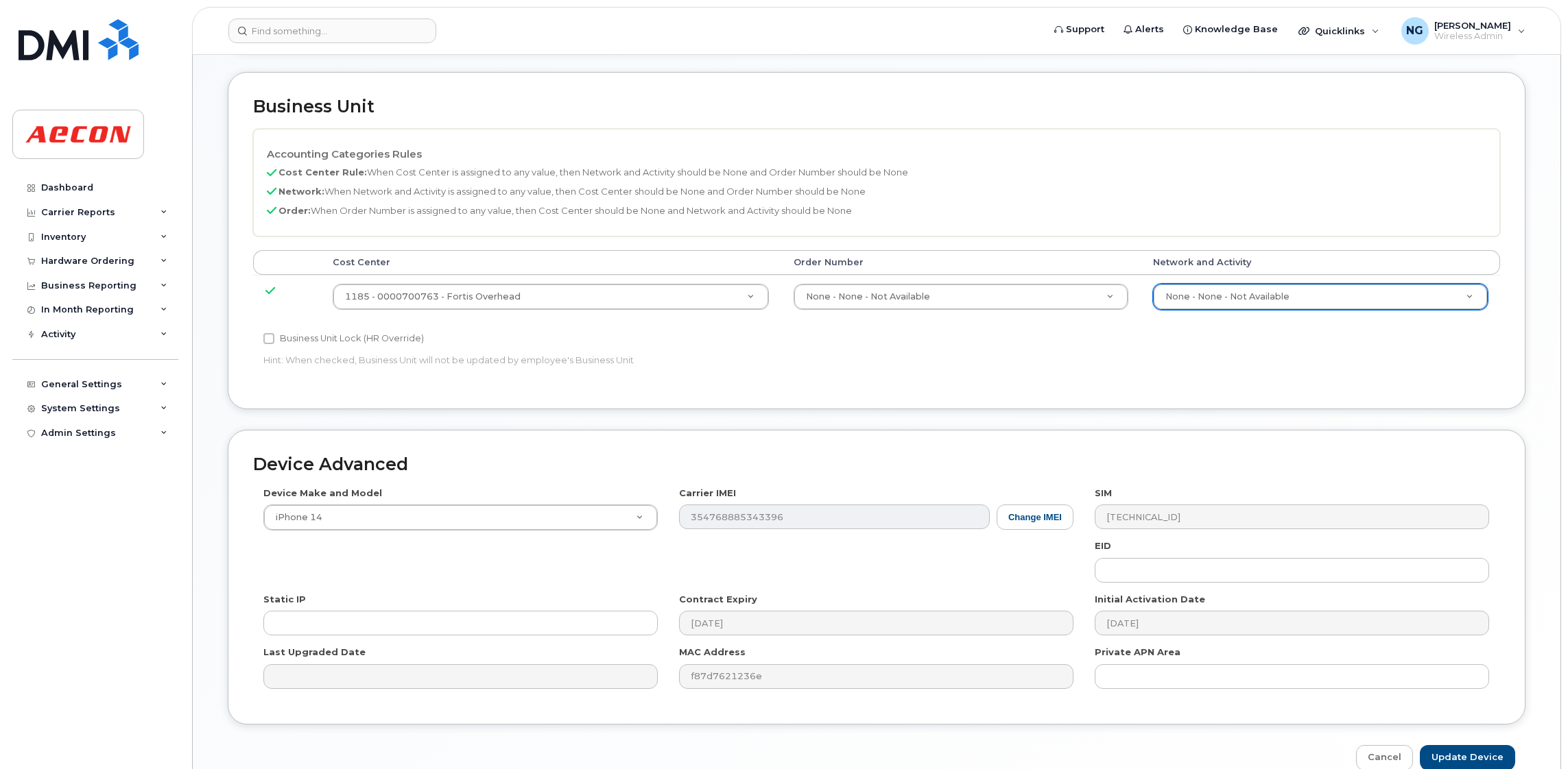
scroll to position [699, 0]
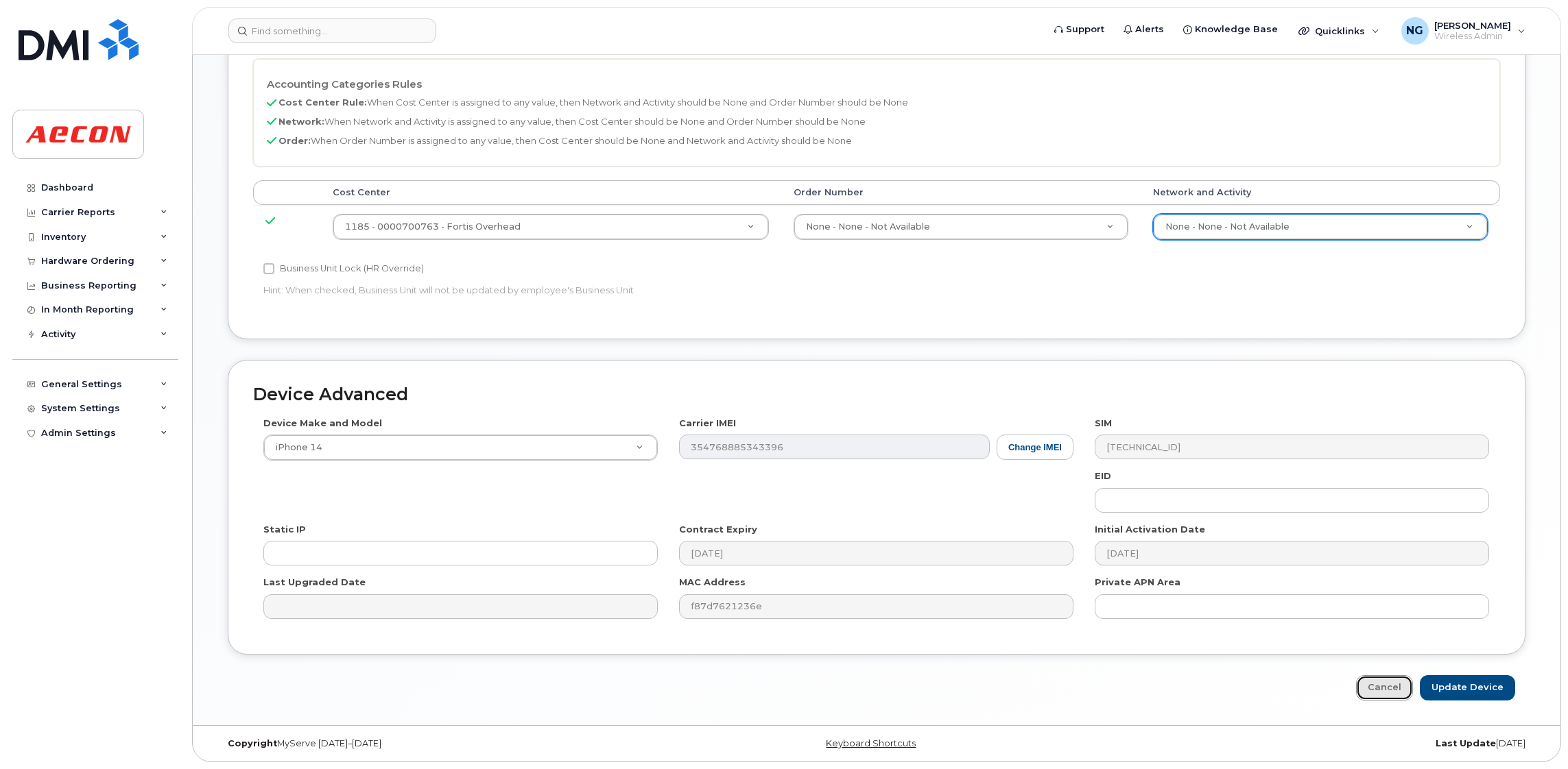
click at [1372, 677] on link "Cancel" at bounding box center [1385, 688] width 57 height 26
